Goal: Task Accomplishment & Management: Manage account settings

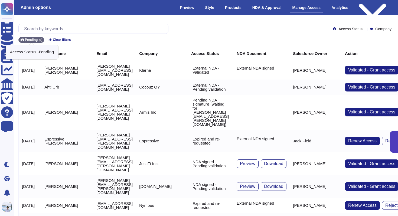
click at [40, 39] on icon at bounding box center [40, 39] width 3 height 3
click at [51, 28] on input "text" at bounding box center [94, 28] width 147 height 9
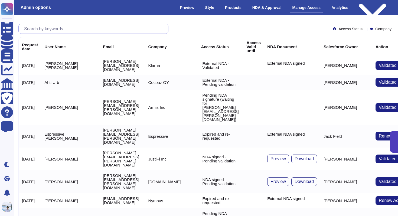
paste input "[EMAIL_ADDRESS][DOMAIN_NAME]"
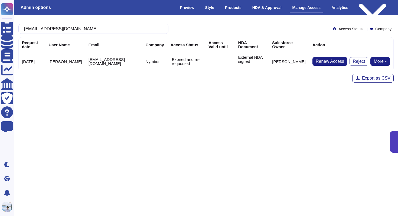
type input "[EMAIL_ADDRESS][DOMAIN_NAME]"
click at [377, 63] on button "More" at bounding box center [380, 61] width 20 height 9
click at [364, 77] on link "Remove NDA" at bounding box center [368, 78] width 43 height 6
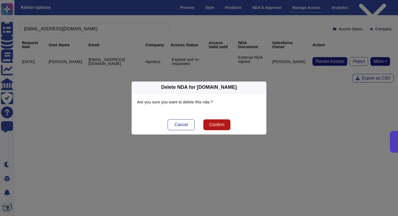
click at [222, 123] on span "Confirm" at bounding box center [216, 125] width 15 height 4
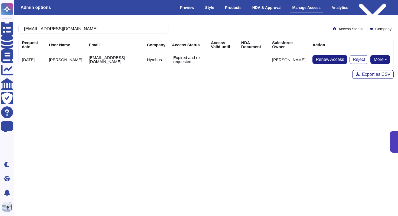
click at [377, 63] on button "More" at bounding box center [380, 59] width 20 height 9
click at [364, 76] on link "Send NDA" at bounding box center [360, 76] width 60 height 6
click at [102, 32] on input "[EMAIL_ADDRESS][DOMAIN_NAME]" at bounding box center [91, 28] width 141 height 9
paste input "text"
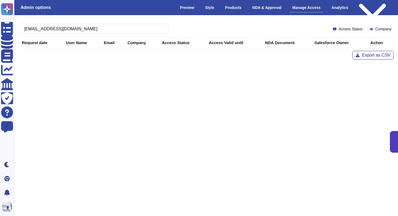
type input "[EMAIL_ADDRESS][DOMAIN_NAME]"
